Goal: Complete application form

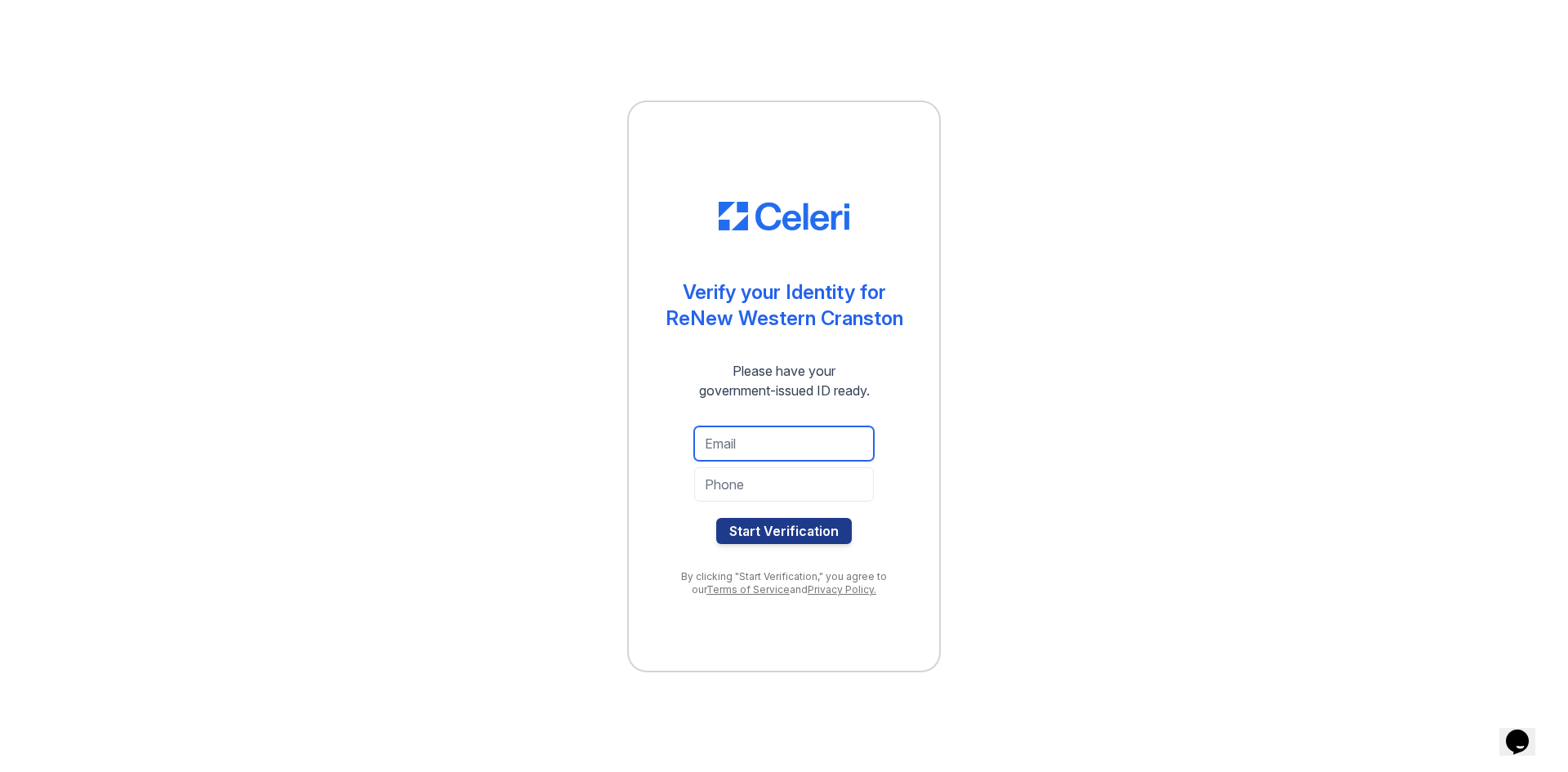
click at [726, 439] on input "email" at bounding box center [784, 443] width 179 height 34
type input "[EMAIL_ADDRESS][DOMAIN_NAME]"
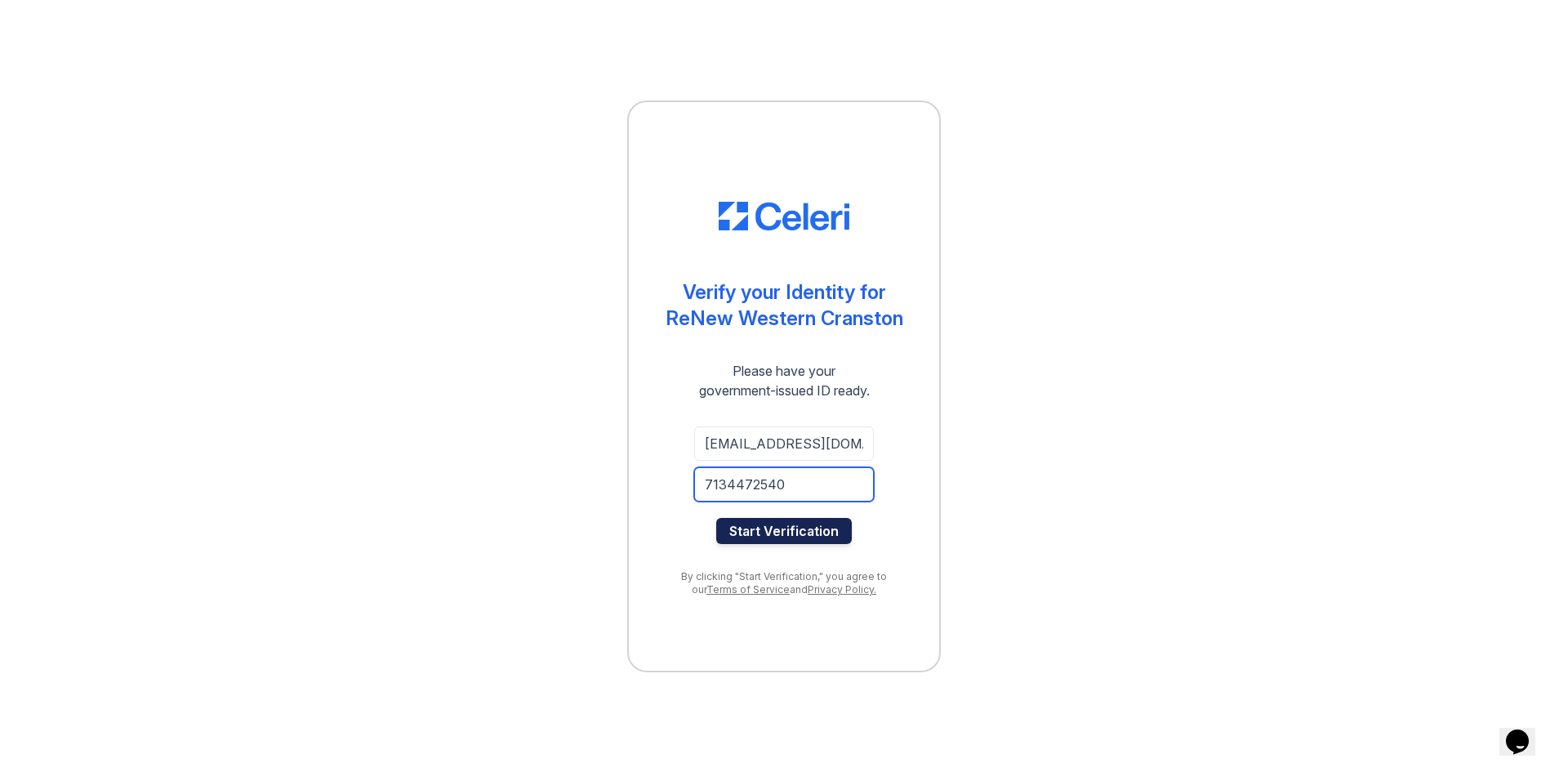
type input "7134472540"
click at [804, 524] on button "Start Verification" at bounding box center [784, 531] width 136 height 26
